Goal: Task Accomplishment & Management: Manage account settings

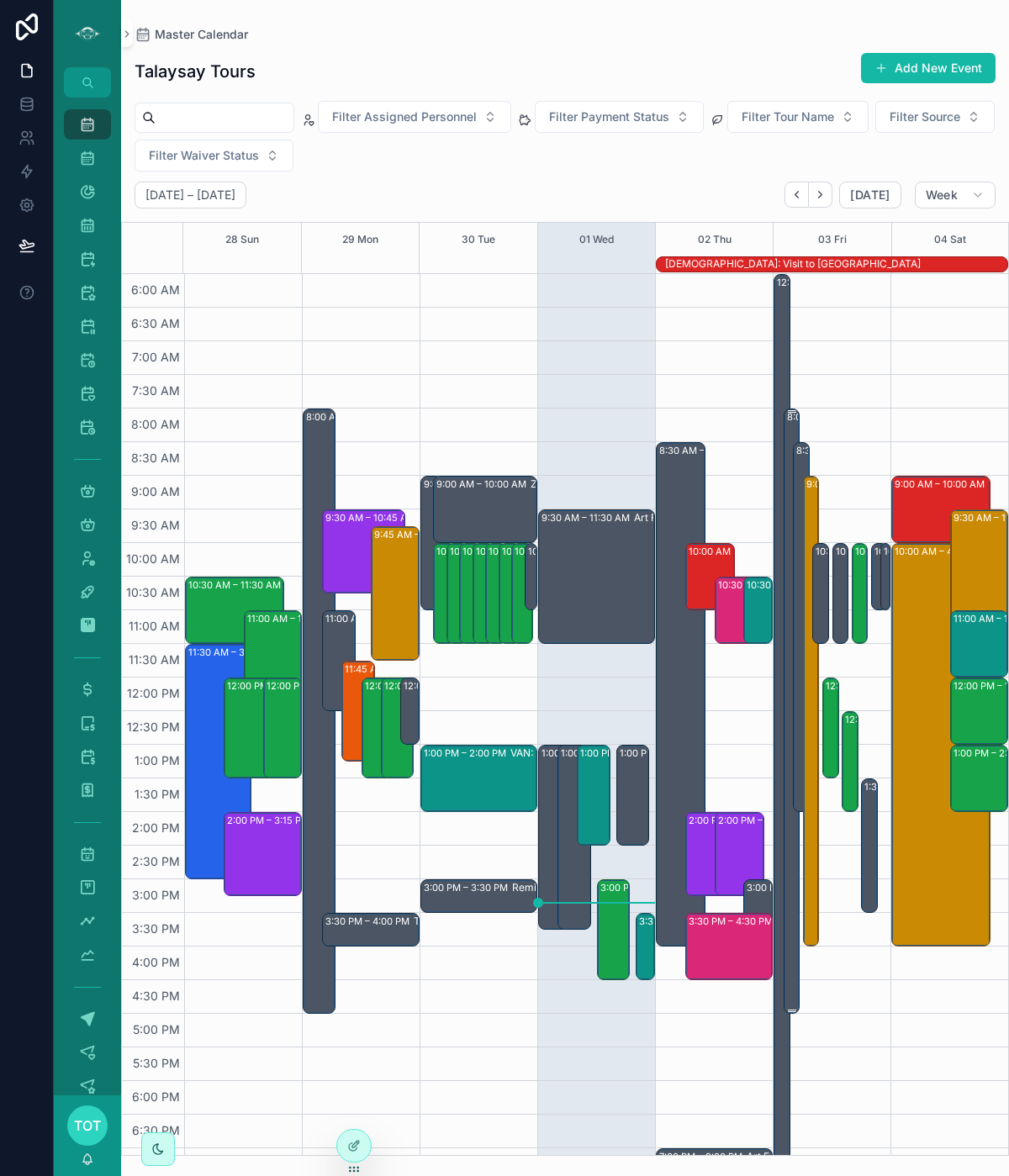
scroll to position [108, 0]
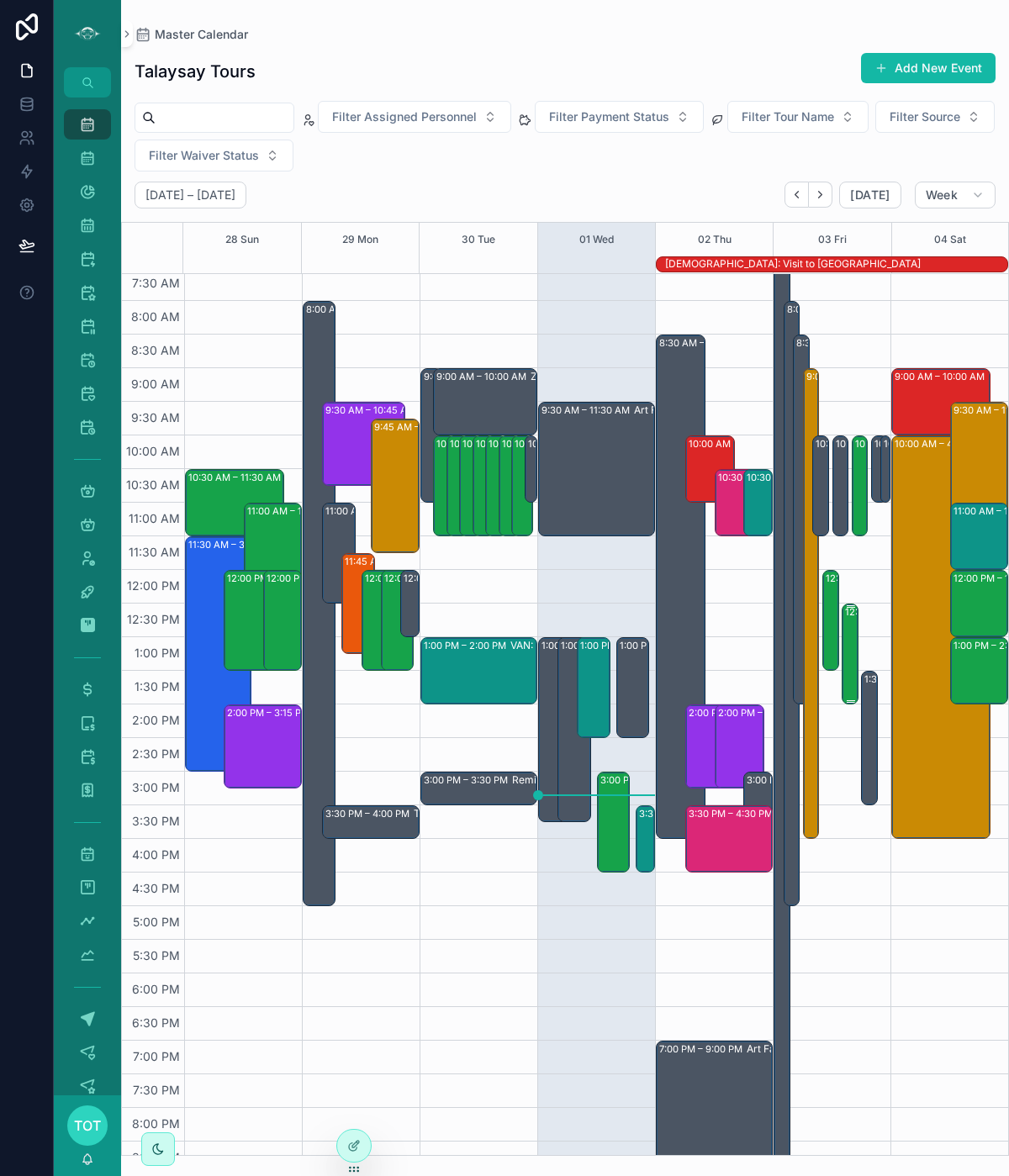
click at [849, 679] on div "12:30 PM – 2:00 PM VAN: TT - [PERSON_NAME] (20) [PERSON_NAME], TW:RHUT-SKJD" at bounding box center [851, 654] width 12 height 97
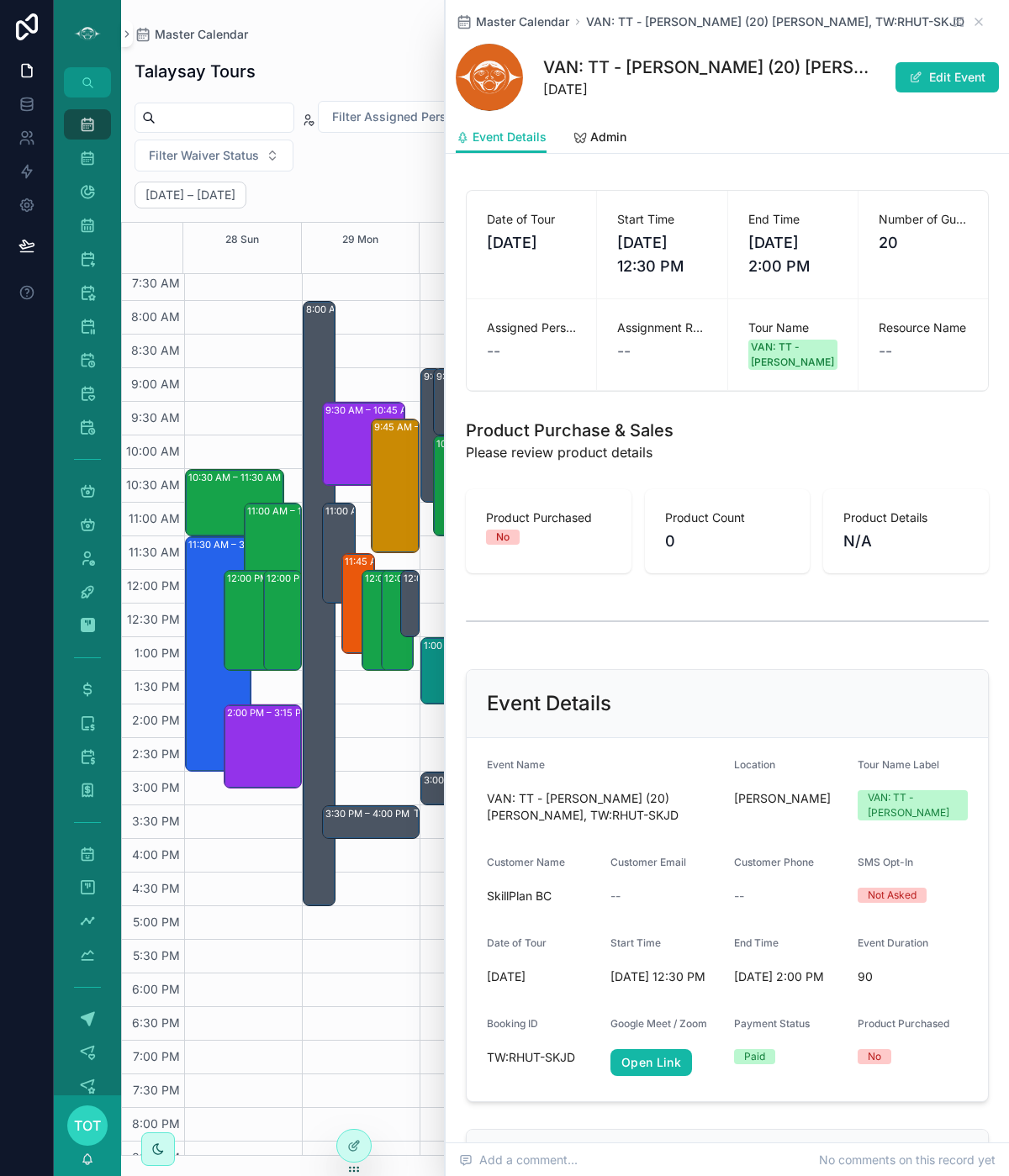
scroll to position [280, 0]
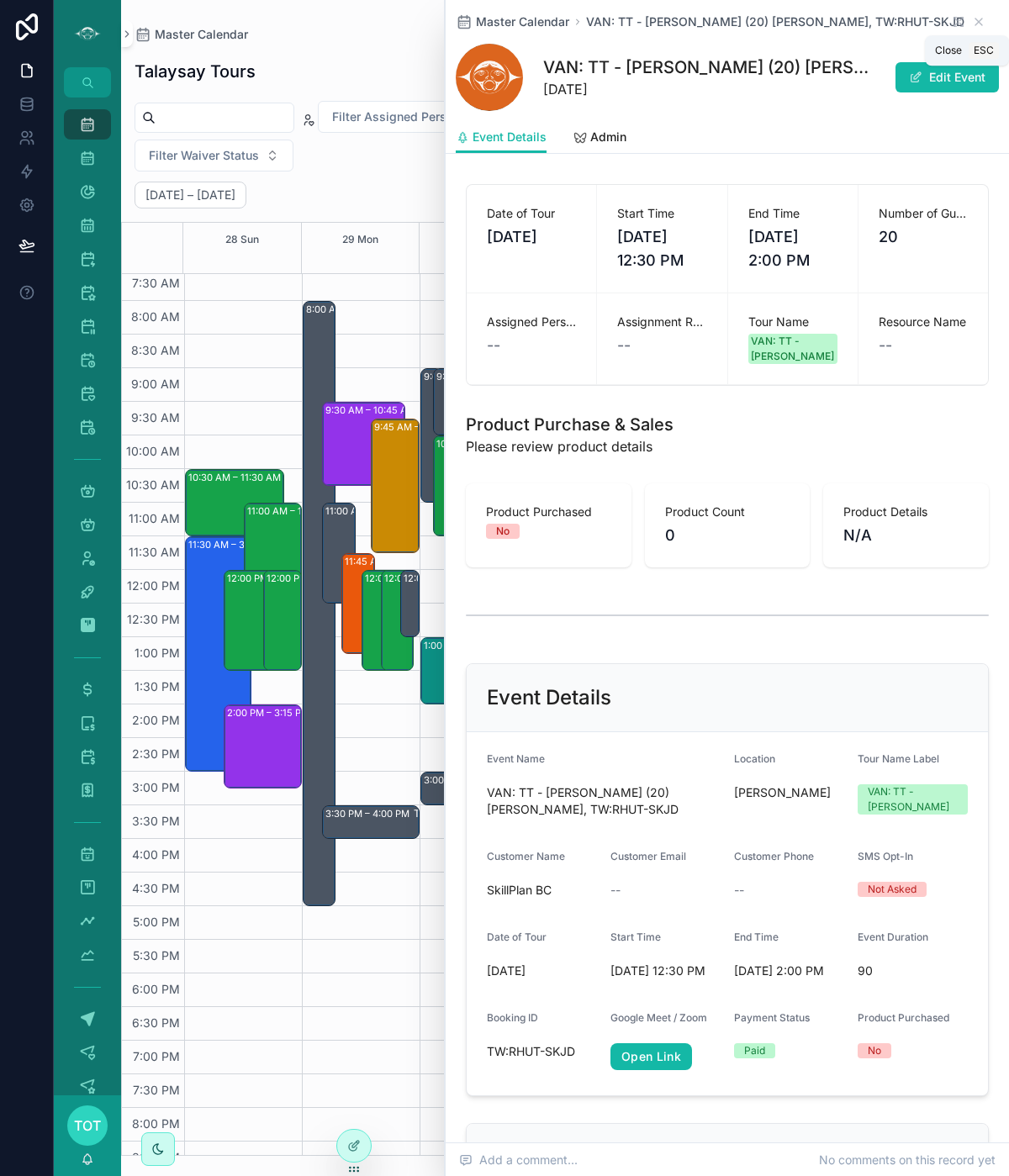
drag, startPoint x: 978, startPoint y: 25, endPoint x: 973, endPoint y: 40, distance: 15.8
click at [978, 25] on icon "scrollable content" at bounding box center [979, 21] width 14 height 14
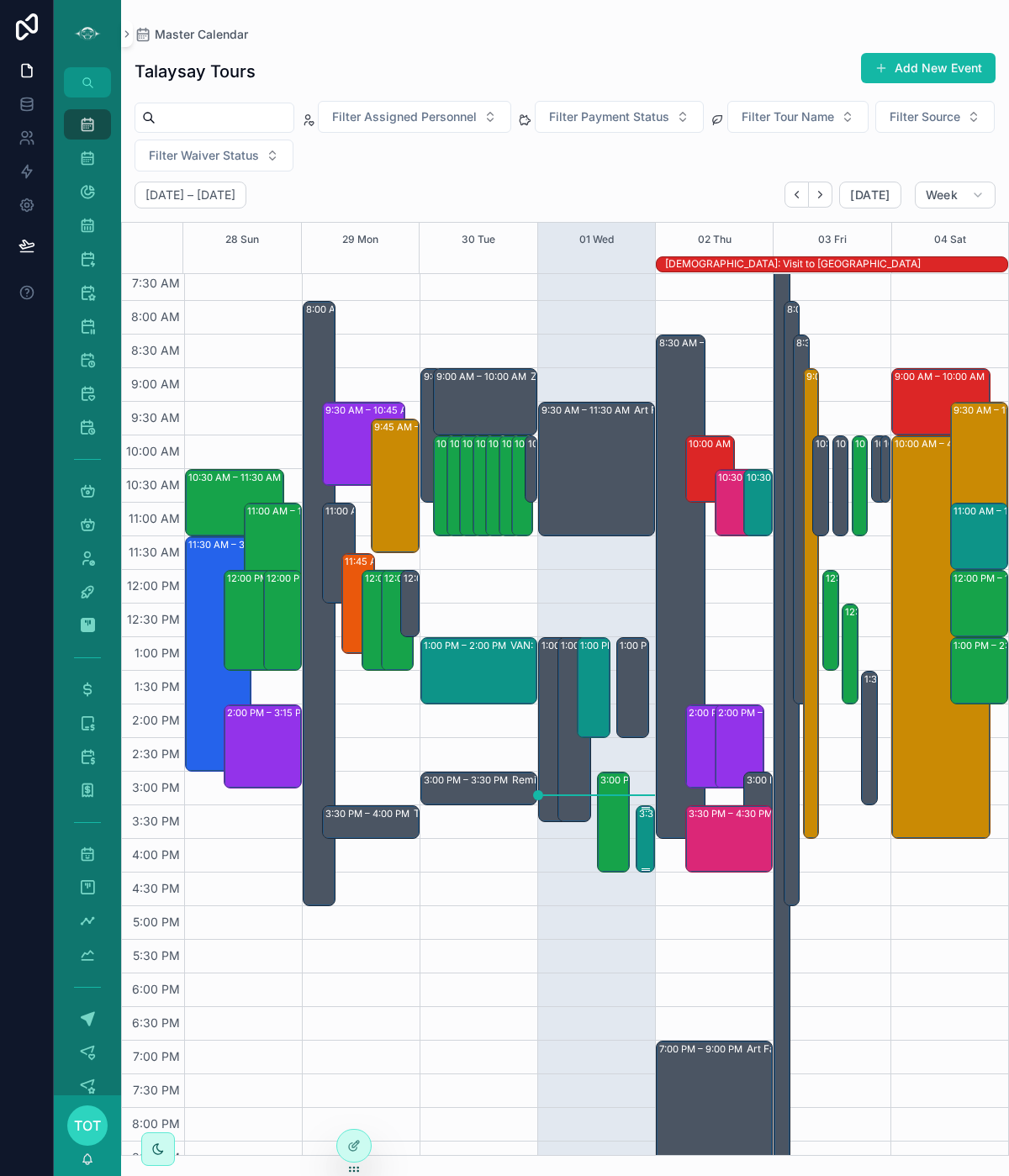
click at [643, 845] on div "3:30 PM – 4:30 PM VAN: SSM - Whytecliff Park (2) [PERSON_NAME], TW:[PERSON_NAME…" at bounding box center [647, 838] width 15 height 63
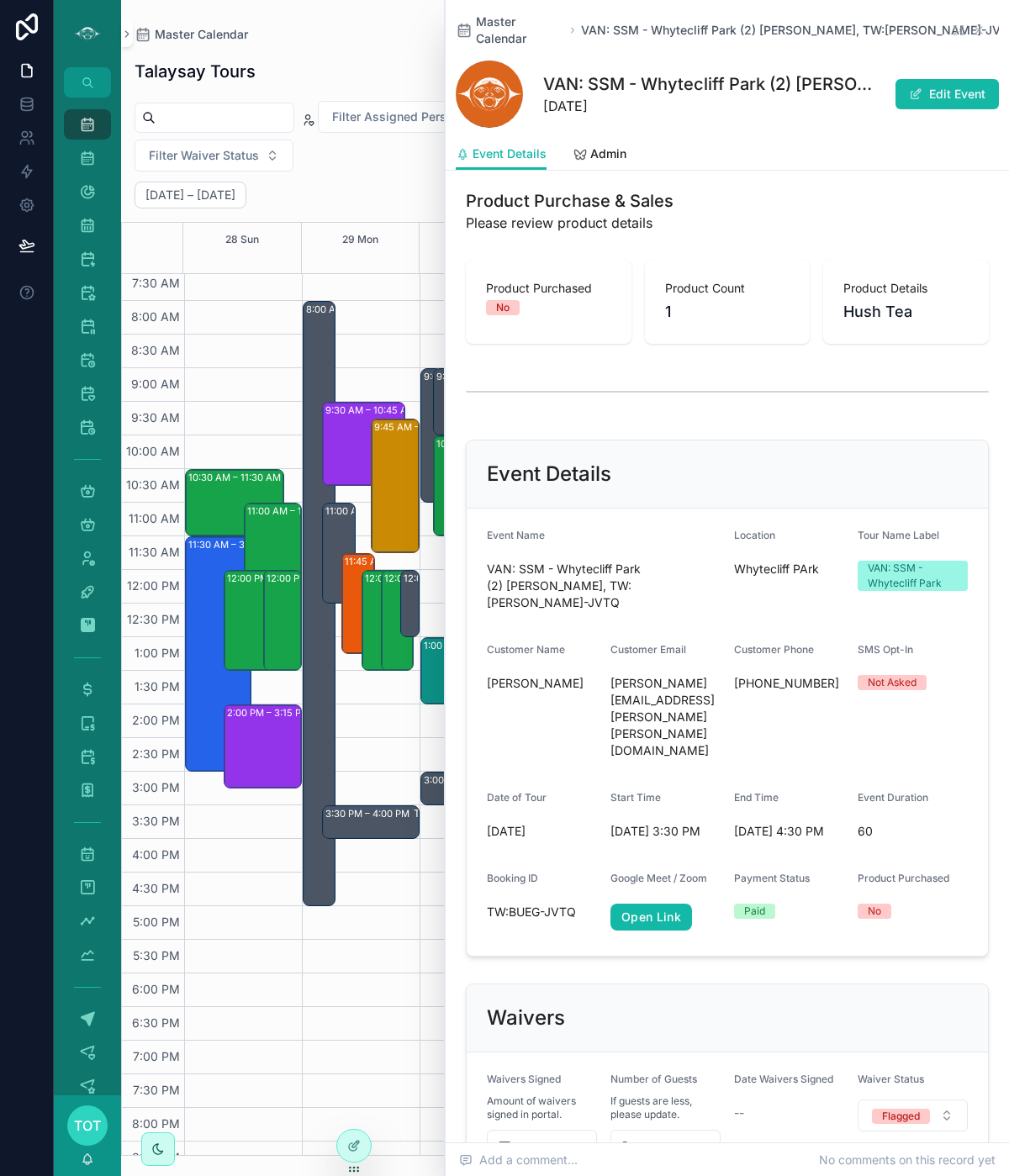
scroll to position [546, 0]
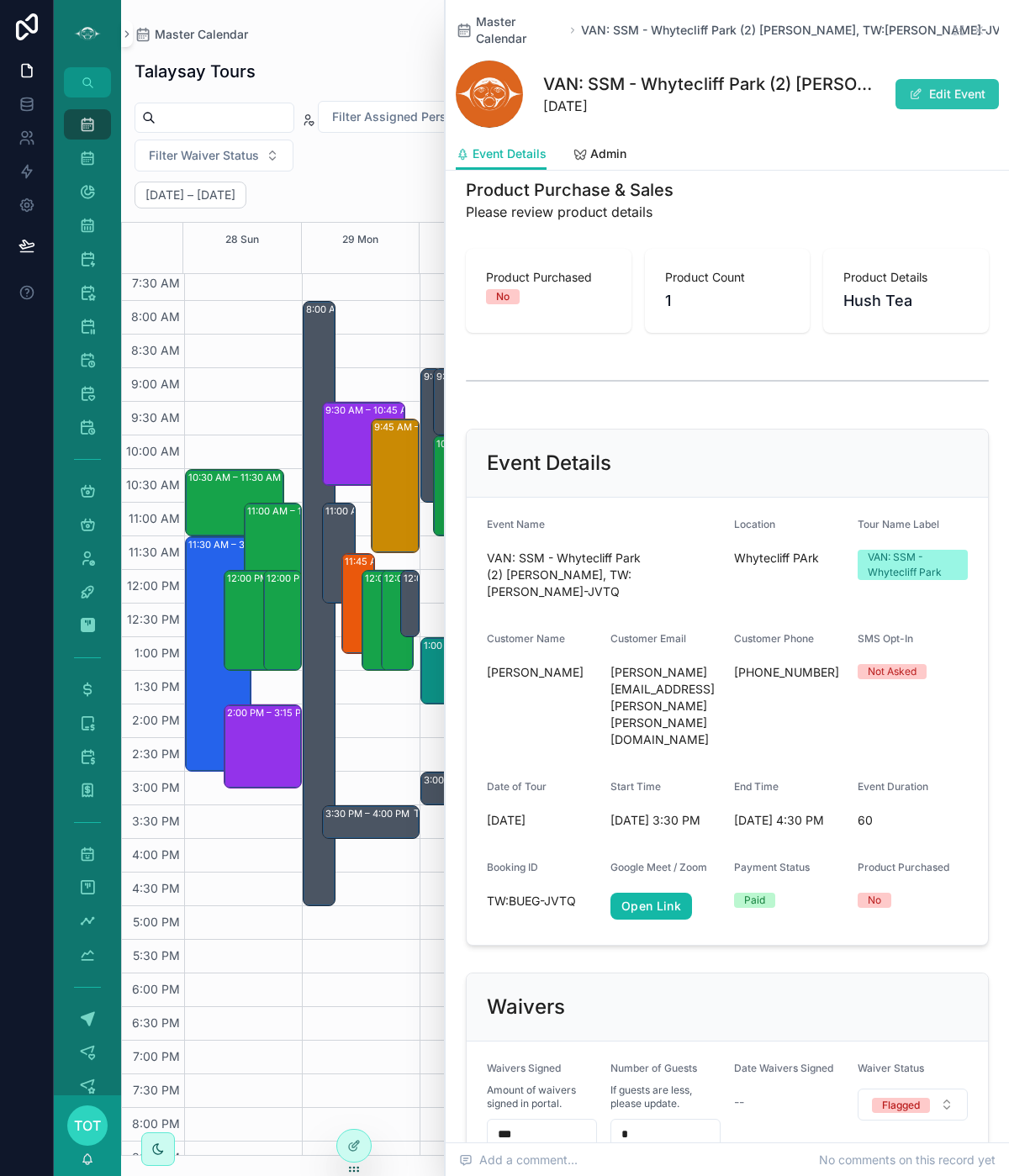
click at [982, 80] on button "Edit Event" at bounding box center [946, 94] width 103 height 30
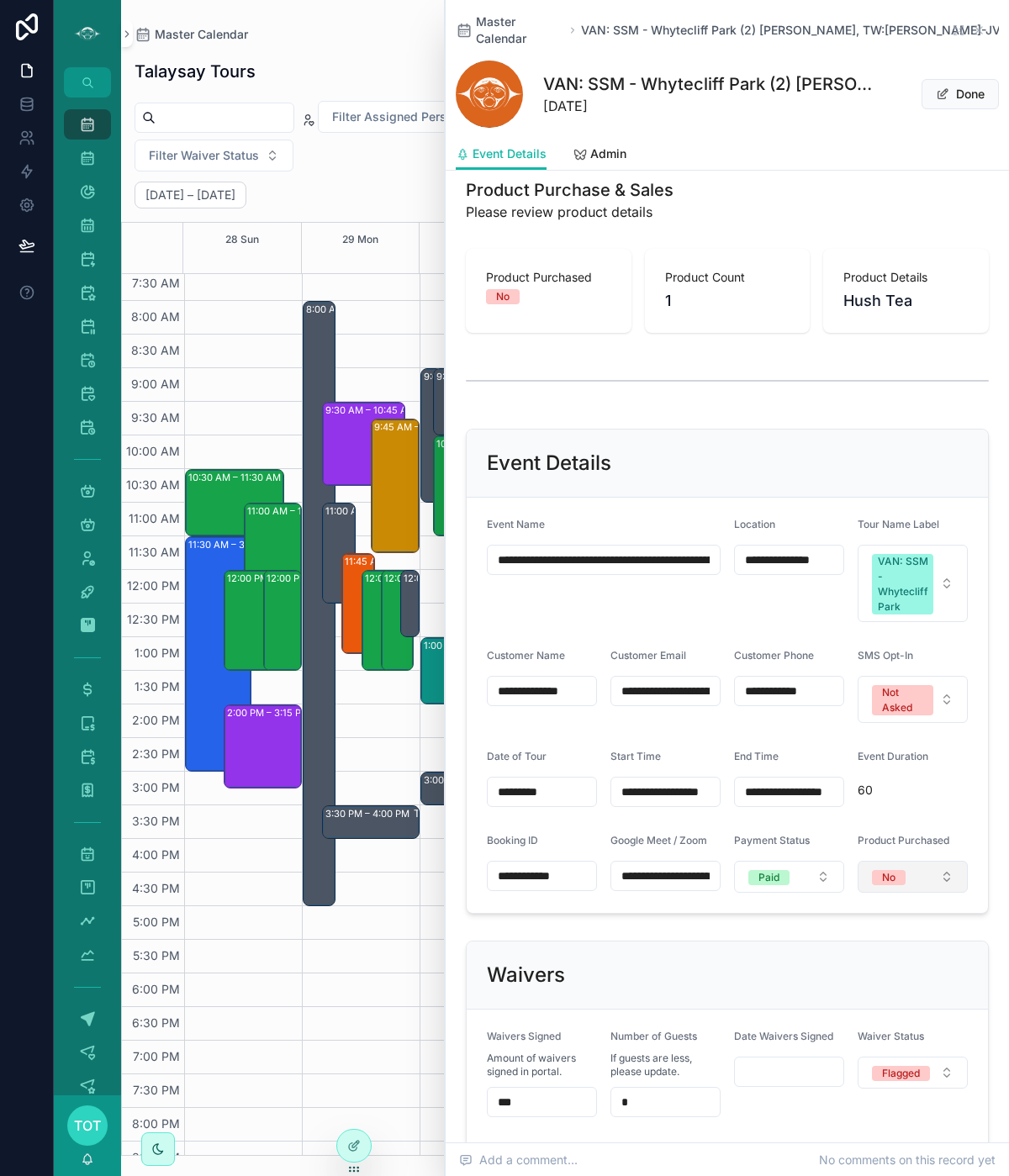
click at [888, 870] on div "No" at bounding box center [889, 877] width 14 height 15
click at [848, 944] on div "Yes - Please Review" at bounding box center [867, 945] width 97 height 15
